Goal: Task Accomplishment & Management: Complete application form

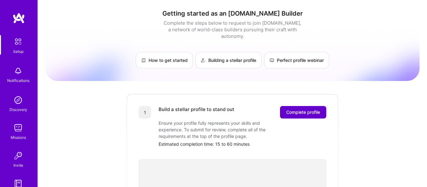
click at [309, 106] on button "Complete profile" at bounding box center [303, 112] width 46 height 13
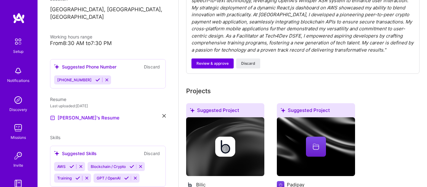
scroll to position [122, 0]
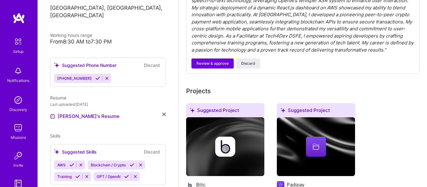
click at [57, 63] on icon at bounding box center [56, 65] width 5 height 5
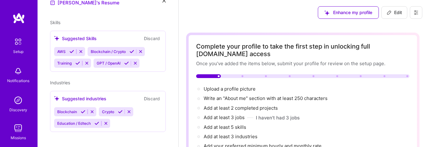
scroll to position [0, 0]
click at [16, 45] on img at bounding box center [18, 41] width 13 height 13
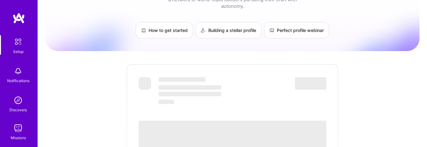
scroll to position [36, 0]
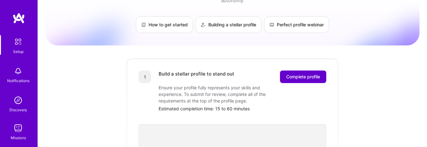
click at [292, 74] on span "Complete profile" at bounding box center [303, 77] width 34 height 6
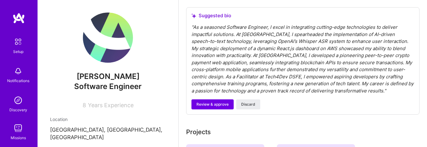
scroll to position [218, 0]
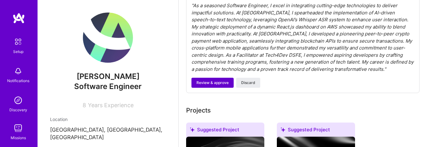
click at [220, 83] on span "Review & approve" at bounding box center [213, 83] width 32 height 6
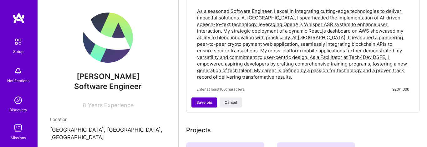
click at [203, 106] on button "Save bio" at bounding box center [205, 102] width 26 height 10
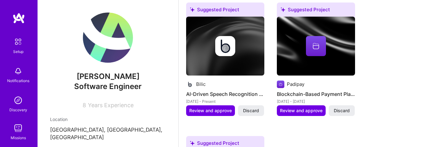
scroll to position [406, 0]
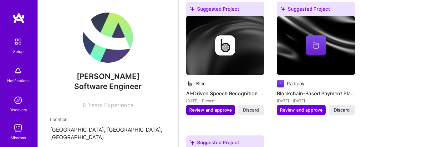
click at [203, 110] on span "Review and approve" at bounding box center [210, 110] width 43 height 6
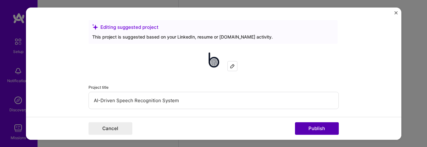
click at [306, 131] on button "Publish" at bounding box center [317, 128] width 44 height 13
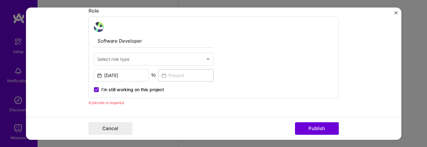
click at [116, 61] on div "Select role type" at bounding box center [113, 58] width 32 height 7
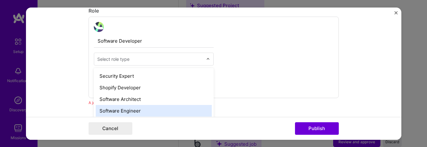
scroll to position [656, 0]
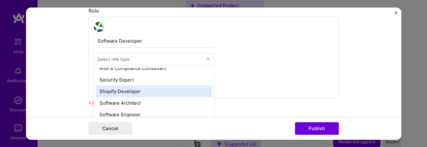
click at [123, 92] on div "Shopify Developer" at bounding box center [154, 91] width 116 height 12
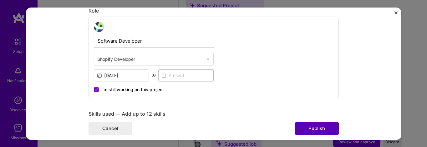
click at [324, 128] on button "Publish" at bounding box center [317, 128] width 44 height 13
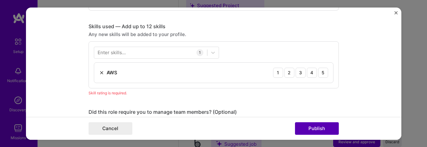
scroll to position [313, 0]
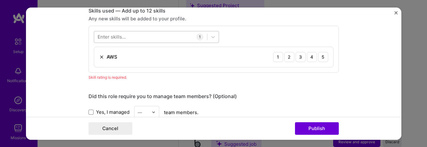
click at [151, 39] on div at bounding box center [150, 37] width 113 height 10
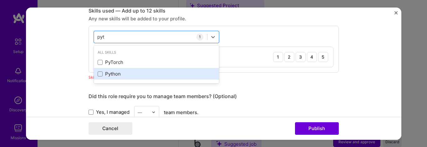
click at [125, 74] on div "Python" at bounding box center [157, 73] width 118 height 7
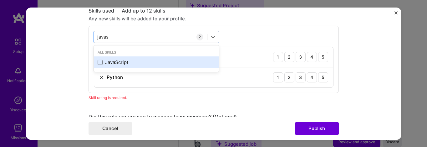
click at [119, 61] on div "JavaScript" at bounding box center [157, 62] width 118 height 7
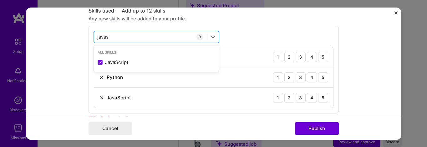
click at [103, 38] on input "javas" at bounding box center [103, 36] width 12 height 7
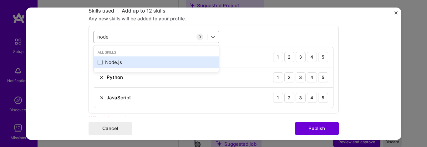
click at [110, 62] on div "Node.js" at bounding box center [157, 62] width 118 height 7
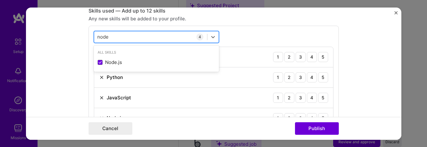
click at [103, 36] on input "node" at bounding box center [103, 36] width 12 height 7
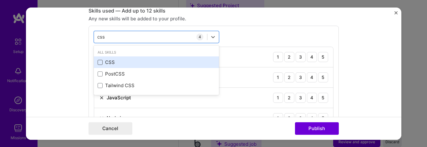
click at [101, 61] on span at bounding box center [100, 62] width 5 height 5
click at [0, 0] on input "checkbox" at bounding box center [0, 0] width 0 height 0
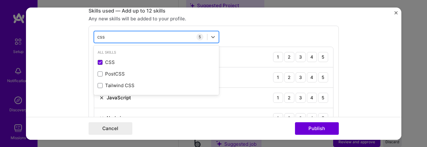
click at [101, 37] on input "css" at bounding box center [101, 36] width 8 height 7
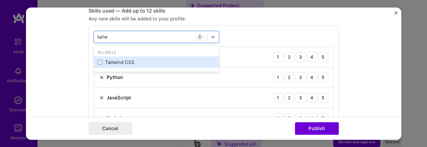
click at [104, 63] on div "Tailwind CSS" at bounding box center [157, 62] width 118 height 7
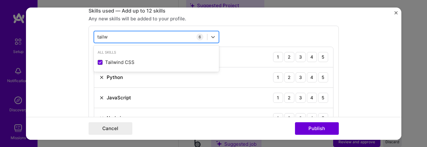
click at [101, 37] on input "tailw" at bounding box center [102, 36] width 11 height 7
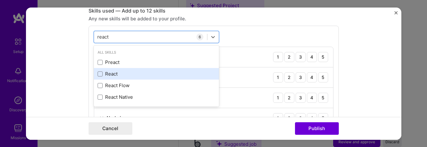
click at [110, 74] on div "React" at bounding box center [157, 73] width 118 height 7
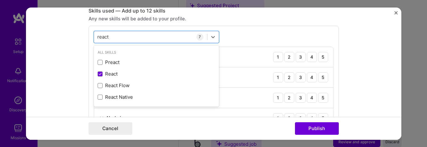
type input "react"
click at [246, 31] on div "option React, selected. option Preact focused, 0 of 2. 4 results available for …" at bounding box center [214, 109] width 250 height 169
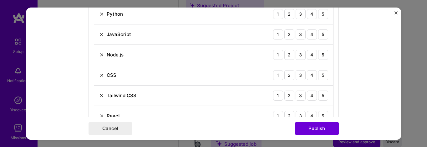
scroll to position [379, 0]
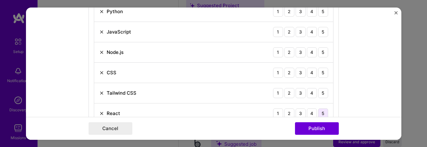
click at [322, 113] on div "5" at bounding box center [323, 113] width 10 height 10
click at [322, 93] on div "5" at bounding box center [323, 93] width 10 height 10
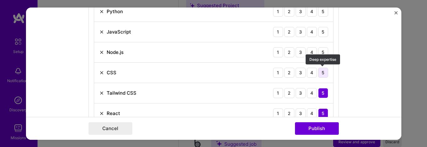
click at [322, 77] on div "5" at bounding box center [323, 72] width 10 height 10
click at [322, 49] on div "5" at bounding box center [323, 52] width 10 height 10
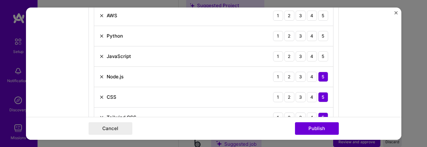
scroll to position [346, 0]
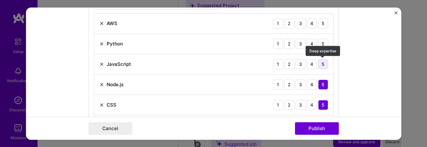
click at [323, 64] on div "5" at bounding box center [323, 64] width 10 height 10
click at [323, 50] on div "Python 1 2 3 4 5" at bounding box center [213, 43] width 239 height 20
click at [323, 43] on div "5" at bounding box center [323, 43] width 10 height 10
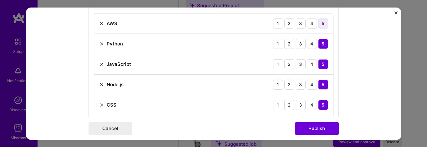
click at [321, 22] on div "5" at bounding box center [323, 23] width 10 height 10
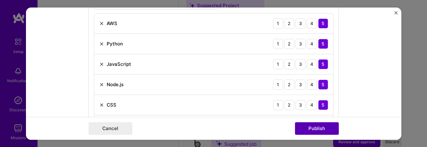
click at [315, 127] on button "Publish" at bounding box center [317, 128] width 44 height 13
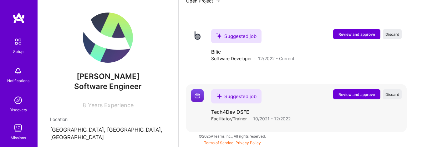
scroll to position [508, 0]
click at [355, 95] on span "Review and approve" at bounding box center [357, 94] width 37 height 5
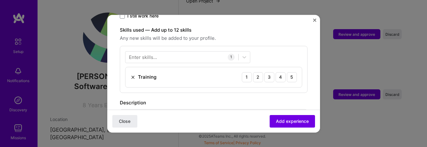
scroll to position [197, 0]
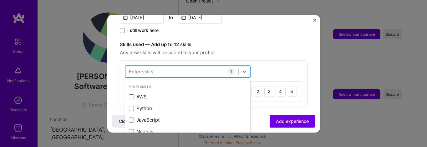
click at [159, 66] on div at bounding box center [181, 71] width 113 height 10
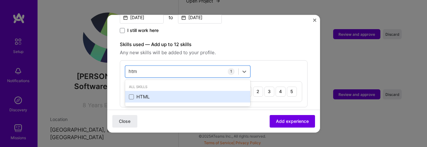
click at [147, 94] on div "HTML" at bounding box center [188, 97] width 118 height 7
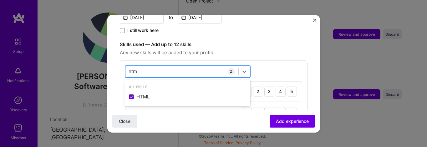
click at [132, 68] on input "htm" at bounding box center [133, 71] width 9 height 7
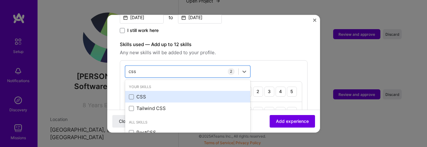
click at [138, 94] on div "CSS" at bounding box center [188, 97] width 118 height 7
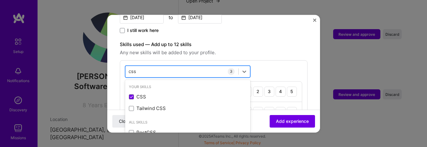
click at [133, 68] on input "css" at bounding box center [133, 71] width 8 height 7
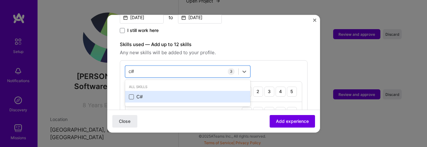
click at [132, 94] on span at bounding box center [131, 96] width 5 height 5
click at [0, 0] on input "checkbox" at bounding box center [0, 0] width 0 height 0
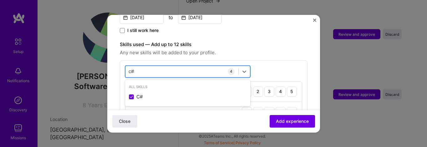
click at [132, 68] on input "c#" at bounding box center [132, 71] width 6 height 7
type input "c"
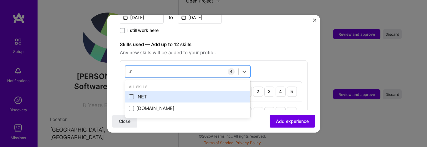
click at [130, 94] on span at bounding box center [131, 96] width 5 height 5
click at [0, 0] on input "checkbox" at bounding box center [0, 0] width 0 height 0
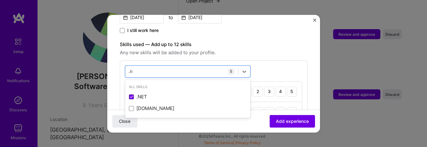
type input ".n"
click at [264, 60] on div "option .NET, selected. option .NET selected, 0 of 2. 2 results available for se…" at bounding box center [214, 124] width 188 height 128
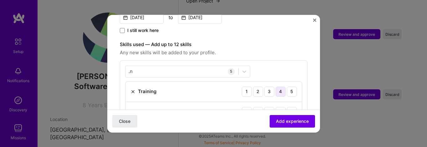
click at [279, 86] on div "4" at bounding box center [281, 91] width 10 height 10
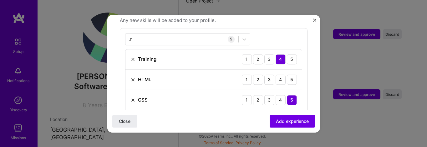
scroll to position [258, 0]
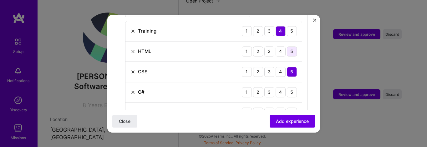
click at [293, 47] on div "5" at bounding box center [292, 51] width 10 height 10
click at [290, 26] on div "5" at bounding box center [292, 31] width 10 height 10
click at [282, 26] on div "4" at bounding box center [281, 31] width 10 height 10
click at [295, 26] on div "5" at bounding box center [292, 31] width 10 height 10
click at [289, 87] on div "5" at bounding box center [292, 92] width 10 height 10
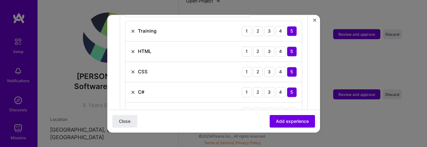
scroll to position [284, 0]
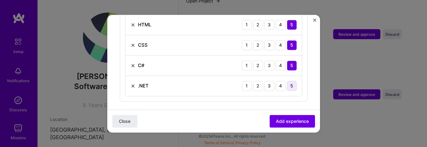
click at [292, 81] on div "5" at bounding box center [292, 86] width 10 height 10
click at [284, 122] on span "Add experience" at bounding box center [292, 121] width 33 height 6
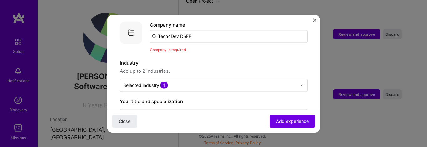
scroll to position [63, 0]
click at [184, 30] on input "Tech4Dev DSFE" at bounding box center [229, 36] width 158 height 13
click at [179, 30] on input "Tech4Dev DSFE" at bounding box center [229, 36] width 158 height 13
click at [185, 31] on input "Tech4Dev DSFE" at bounding box center [229, 36] width 158 height 13
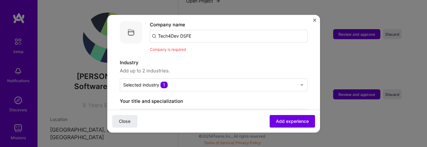
click at [185, 31] on input "Tech4Dev DSFE" at bounding box center [229, 36] width 158 height 13
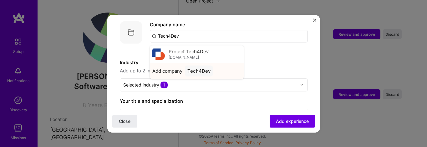
type input "Tech4Dev"
click at [174, 68] on span "Add company" at bounding box center [167, 71] width 30 height 7
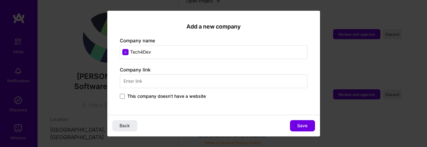
click at [157, 84] on input "text" at bounding box center [214, 81] width 188 height 14
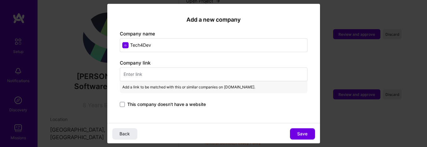
paste input "[URL][DOMAIN_NAME][DOMAIN_NAME]"
type input "[URL][DOMAIN_NAME][DOMAIN_NAME]"
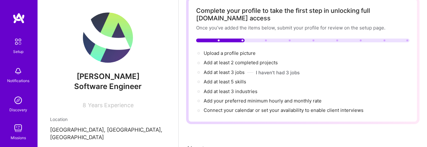
scroll to position [508, 0]
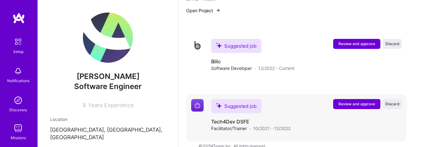
click at [369, 106] on span "Review and approve" at bounding box center [357, 103] width 37 height 5
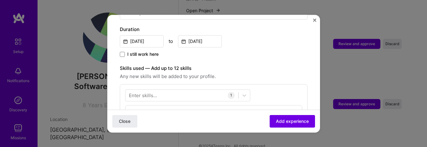
scroll to position [212, 0]
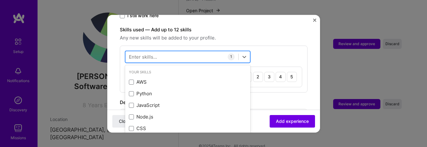
click at [193, 51] on div at bounding box center [181, 56] width 113 height 10
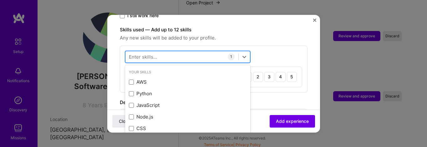
scroll to position [516, 0]
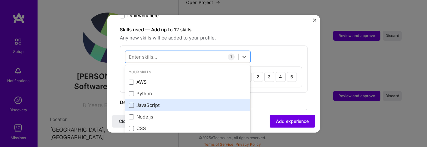
click at [129, 103] on span at bounding box center [131, 105] width 5 height 5
click at [0, 0] on input "checkbox" at bounding box center [0, 0] width 0 height 0
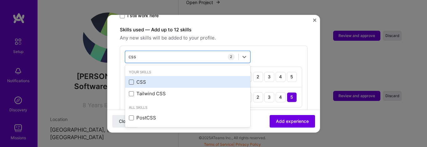
click at [130, 79] on span at bounding box center [131, 81] width 5 height 5
click at [0, 0] on input "checkbox" at bounding box center [0, 0] width 0 height 0
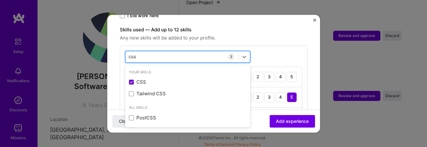
click at [134, 53] on input "css" at bounding box center [133, 56] width 8 height 7
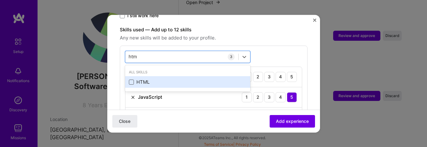
click at [129, 79] on span at bounding box center [131, 81] width 5 height 5
click at [0, 0] on input "checkbox" at bounding box center [0, 0] width 0 height 0
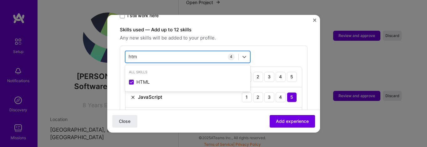
click at [134, 53] on input "htm" at bounding box center [133, 56] width 9 height 7
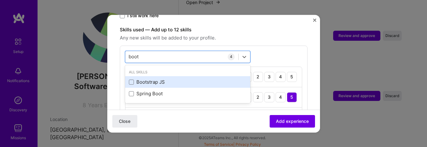
click at [128, 76] on div "Bootstrap JS" at bounding box center [187, 82] width 125 height 12
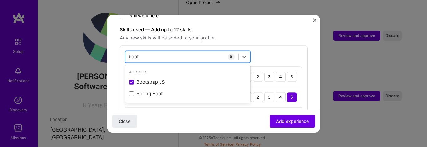
click at [134, 53] on input "boot" at bounding box center [134, 56] width 11 height 7
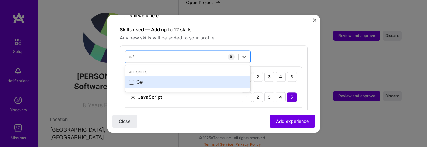
click at [132, 79] on span at bounding box center [131, 81] width 5 height 5
click at [0, 0] on input "checkbox" at bounding box center [0, 0] width 0 height 0
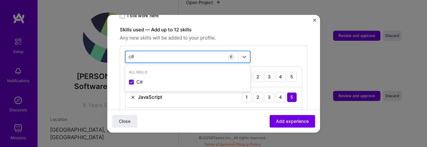
click at [130, 53] on input "c#" at bounding box center [132, 56] width 6 height 7
type input "c"
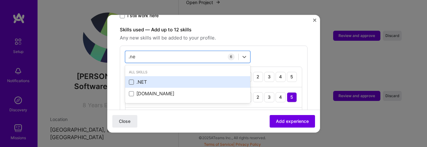
click at [130, 79] on span at bounding box center [131, 81] width 5 height 5
click at [0, 0] on input "checkbox" at bounding box center [0, 0] width 0 height 0
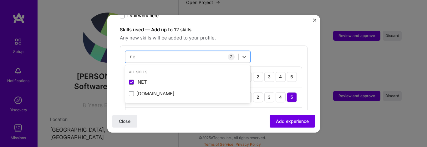
type input ".ne"
click at [276, 45] on div "option .NET, selected. option .NET selected, 0 of 2. 2 results available for se…" at bounding box center [214, 129] width 188 height 169
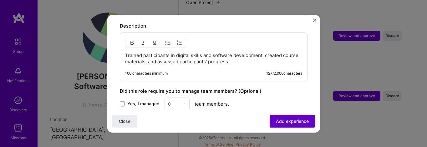
click at [280, 121] on span "Add experience" at bounding box center [292, 121] width 33 height 6
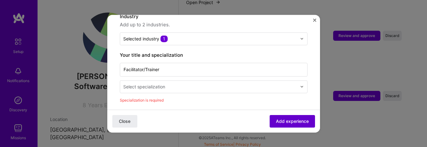
scroll to position [63, 0]
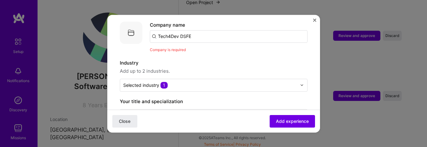
click at [195, 31] on input "Tech4Dev DSFE" at bounding box center [229, 36] width 158 height 13
click at [185, 30] on input "Tech4Dev DSFE" at bounding box center [229, 36] width 158 height 13
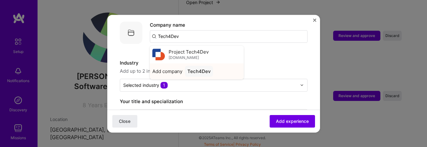
type input "Tech4Dev"
click at [168, 68] on span "Add company" at bounding box center [167, 71] width 30 height 7
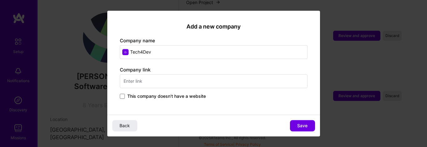
click at [151, 85] on input "text" at bounding box center [214, 81] width 188 height 14
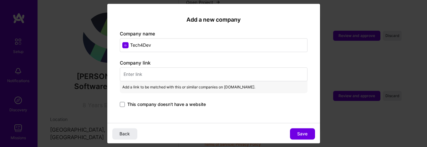
paste input "[URL][DOMAIN_NAME]"
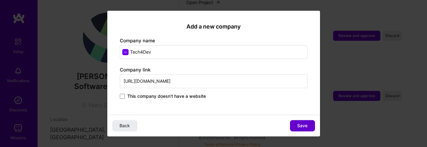
type input "[URL][DOMAIN_NAME]"
click at [303, 124] on span "Save" at bounding box center [302, 125] width 10 height 6
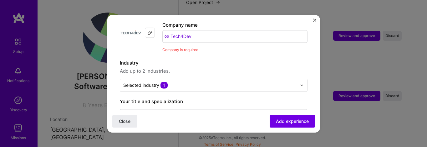
scroll to position [23, 0]
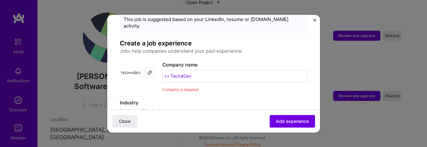
click at [193, 70] on input "Tech4Dev" at bounding box center [234, 76] width 145 height 13
click at [199, 74] on input "Tech4Dev" at bounding box center [234, 76] width 145 height 13
click at [187, 87] on span "Company is required" at bounding box center [180, 89] width 36 height 5
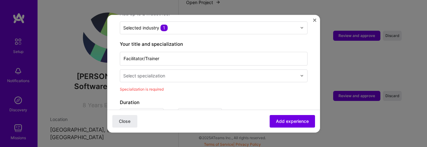
scroll to position [121, 0]
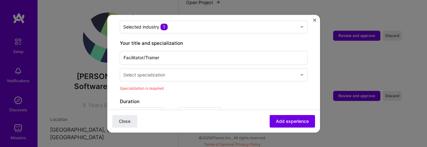
click at [165, 71] on div "Select specialization" at bounding box center [144, 74] width 42 height 7
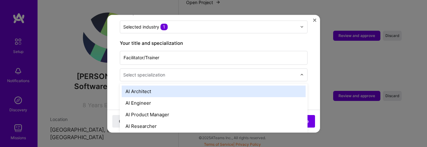
scroll to position [517, 0]
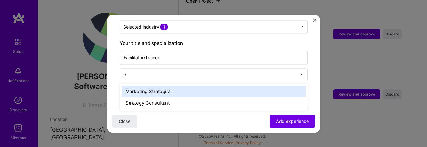
type input "t"
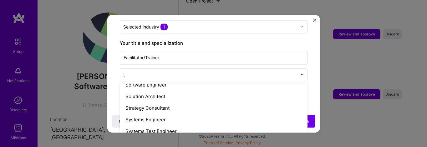
scroll to position [458, 0]
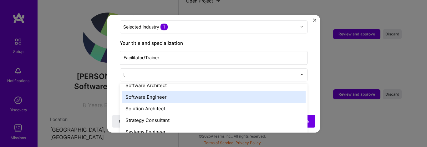
click at [146, 91] on div "Software Engineer" at bounding box center [214, 97] width 184 height 12
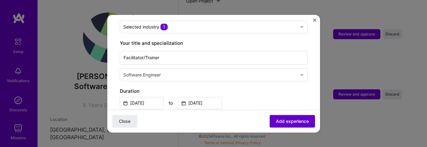
click at [289, 122] on span "Add experience" at bounding box center [292, 121] width 33 height 6
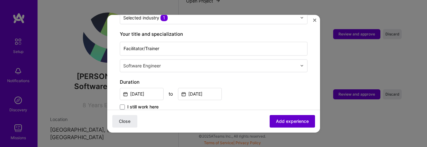
scroll to position [217, 0]
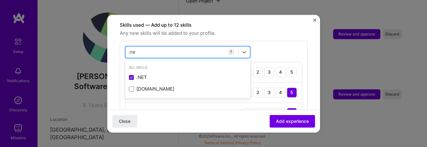
click at [185, 47] on div ".ne .ne" at bounding box center [181, 52] width 113 height 10
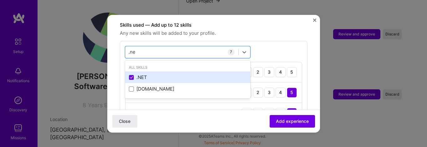
click at [143, 74] on div ".NET" at bounding box center [188, 77] width 118 height 7
click at [147, 74] on div ".NET" at bounding box center [188, 77] width 118 height 7
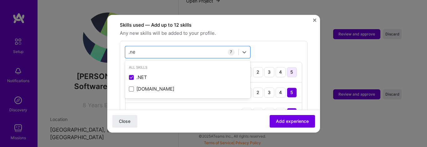
click at [289, 67] on div "5" at bounding box center [292, 72] width 10 height 10
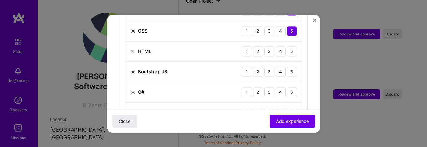
scroll to position [331, 0]
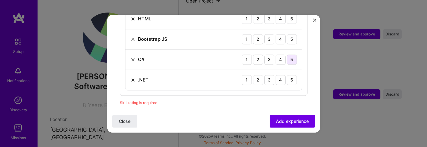
click at [292, 54] on div "5" at bounding box center [292, 59] width 10 height 10
click at [292, 75] on div "5" at bounding box center [292, 80] width 10 height 10
click at [294, 34] on div "5" at bounding box center [292, 39] width 10 height 10
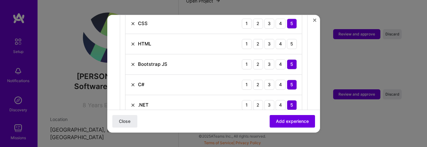
scroll to position [307, 0]
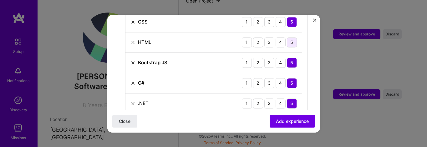
click at [291, 37] on div "5" at bounding box center [292, 42] width 10 height 10
click at [287, 116] on button "Add experience" at bounding box center [292, 121] width 45 height 13
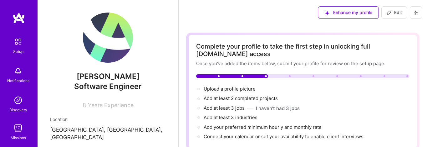
scroll to position [16, 0]
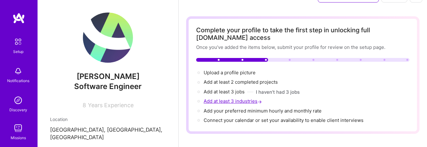
click at [234, 102] on span "Add at least 3 industries →" at bounding box center [233, 101] width 59 height 6
select select "US"
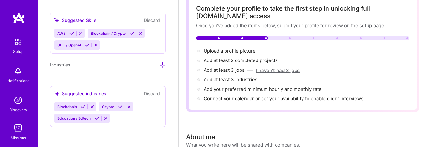
scroll to position [41, 0]
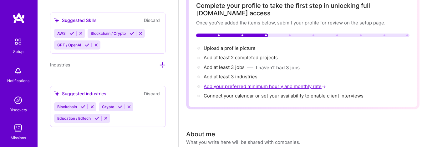
click at [248, 87] on span "Add your preferred minimum hourly and monthly rate →" at bounding box center [266, 86] width 124 height 6
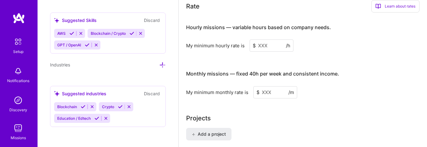
click at [266, 45] on input at bounding box center [272, 45] width 44 height 12
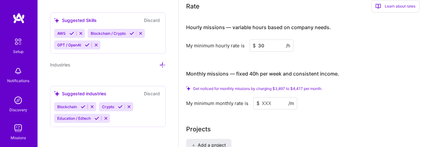
type input "30"
click at [266, 104] on input at bounding box center [275, 103] width 44 height 12
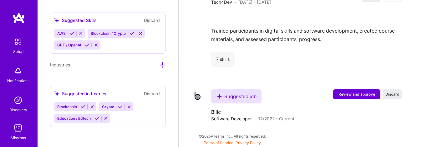
scroll to position [877, 0]
type input "3000"
click at [354, 94] on span "Review and approve" at bounding box center [357, 94] width 37 height 5
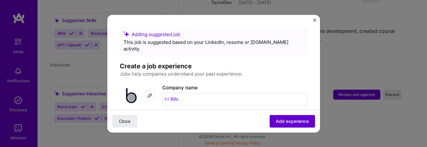
click at [287, 121] on span "Add experience" at bounding box center [292, 121] width 33 height 6
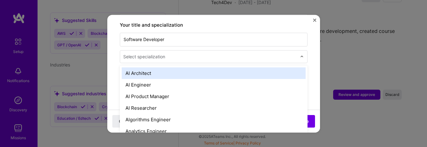
click at [215, 53] on input "text" at bounding box center [210, 56] width 175 height 7
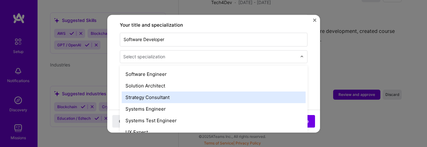
scroll to position [663, 0]
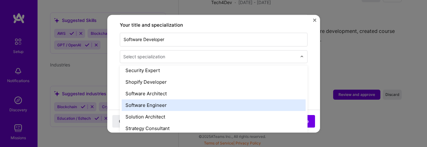
click at [169, 99] on div "Software Engineer" at bounding box center [214, 105] width 184 height 12
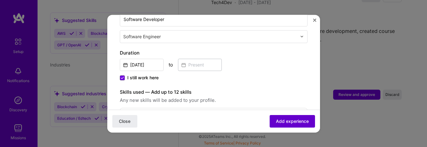
click at [292, 123] on span "Add experience" at bounding box center [292, 121] width 33 height 6
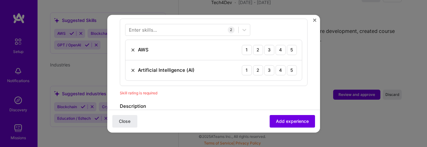
scroll to position [206, 0]
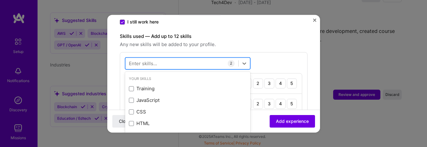
click at [186, 58] on div at bounding box center [181, 63] width 113 height 10
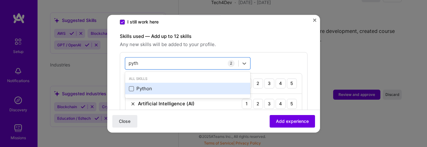
click at [131, 86] on span at bounding box center [131, 88] width 5 height 5
click at [0, 0] on input "checkbox" at bounding box center [0, 0] width 0 height 0
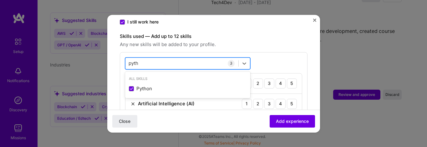
click at [133, 60] on input "pyth" at bounding box center [134, 63] width 11 height 7
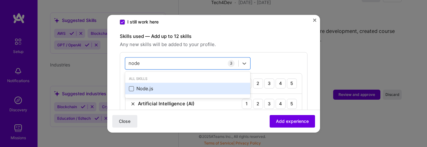
click at [132, 86] on span at bounding box center [131, 88] width 5 height 5
click at [0, 0] on input "checkbox" at bounding box center [0, 0] width 0 height 0
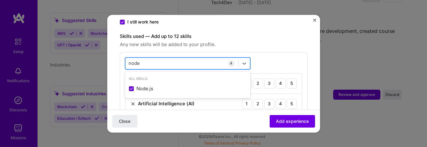
click at [137, 60] on input "node" at bounding box center [135, 63] width 12 height 7
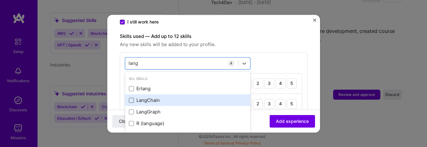
click at [131, 98] on span at bounding box center [131, 100] width 5 height 5
click at [0, 0] on input "checkbox" at bounding box center [0, 0] width 0 height 0
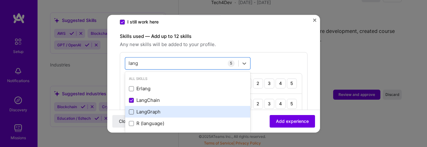
click at [134, 109] on span at bounding box center [131, 111] width 5 height 5
click at [0, 0] on input "checkbox" at bounding box center [0, 0] width 0 height 0
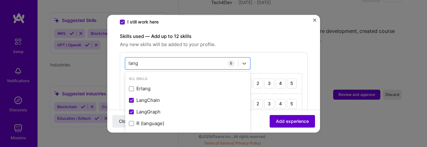
type input "lang"
click at [293, 119] on span "Add experience" at bounding box center [292, 121] width 33 height 6
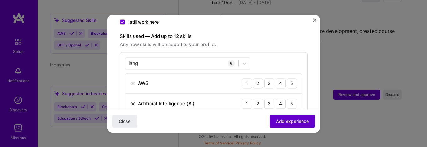
scroll to position [217, 0]
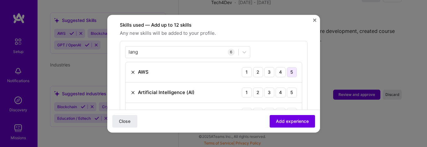
click at [293, 69] on div "5" at bounding box center [292, 72] width 10 height 10
click at [291, 87] on div "5" at bounding box center [292, 92] width 10 height 10
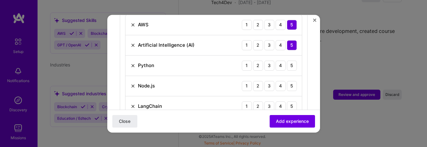
scroll to position [280, 0]
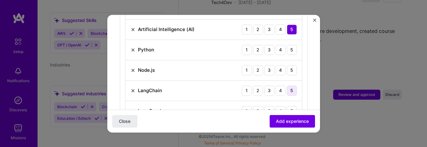
click at [291, 85] on div "5" at bounding box center [292, 90] width 10 height 10
click at [292, 70] on div "Node.js 1 2 3 4 5" at bounding box center [213, 70] width 176 height 20
click at [292, 65] on div "5" at bounding box center [292, 70] width 10 height 10
click at [289, 45] on div "5" at bounding box center [292, 50] width 10 height 10
click at [288, 108] on div "5" at bounding box center [292, 111] width 10 height 10
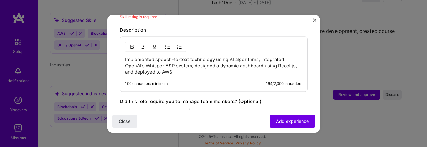
scroll to position [428, 0]
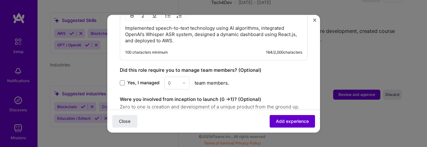
click at [283, 120] on span "Add experience" at bounding box center [292, 121] width 33 height 6
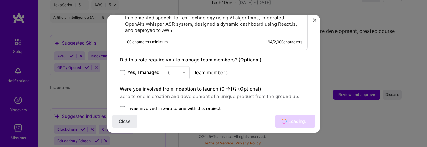
click at [184, 66] on div "0" at bounding box center [177, 72] width 25 height 13
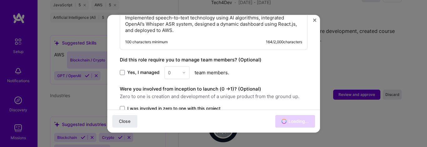
click at [171, 66] on div "0" at bounding box center [177, 72] width 25 height 13
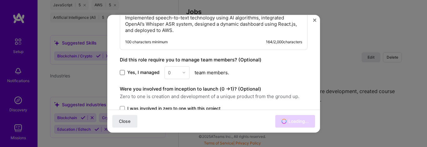
click at [123, 70] on span at bounding box center [122, 72] width 5 height 5
click at [0, 0] on input "Yes, I managed" at bounding box center [0, 0] width 0 height 0
click at [172, 69] on input "text" at bounding box center [173, 72] width 11 height 7
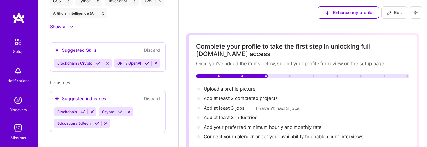
scroll to position [0, 0]
click at [242, 89] on span "Upload a profile picture →" at bounding box center [233, 89] width 58 height 6
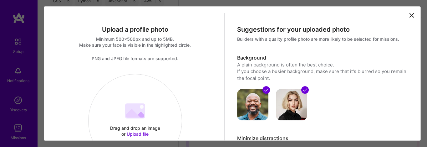
click at [412, 14] on icon at bounding box center [412, 15] width 4 height 4
